Goal: Browse casually

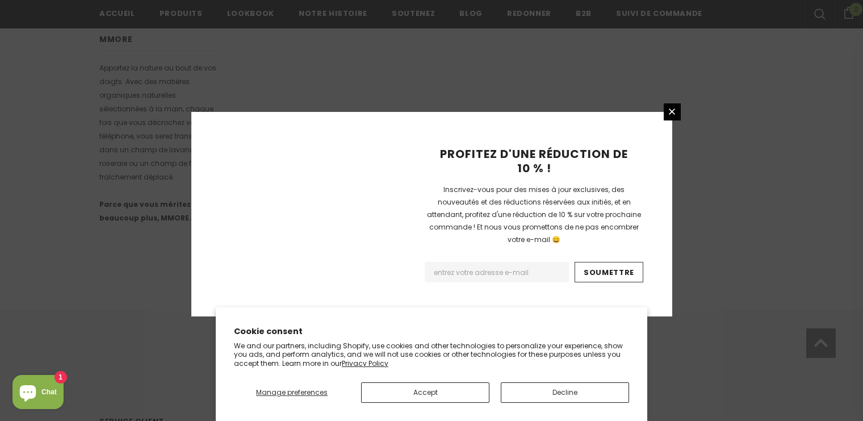
scroll to position [771, 0]
